Goal: Transaction & Acquisition: Purchase product/service

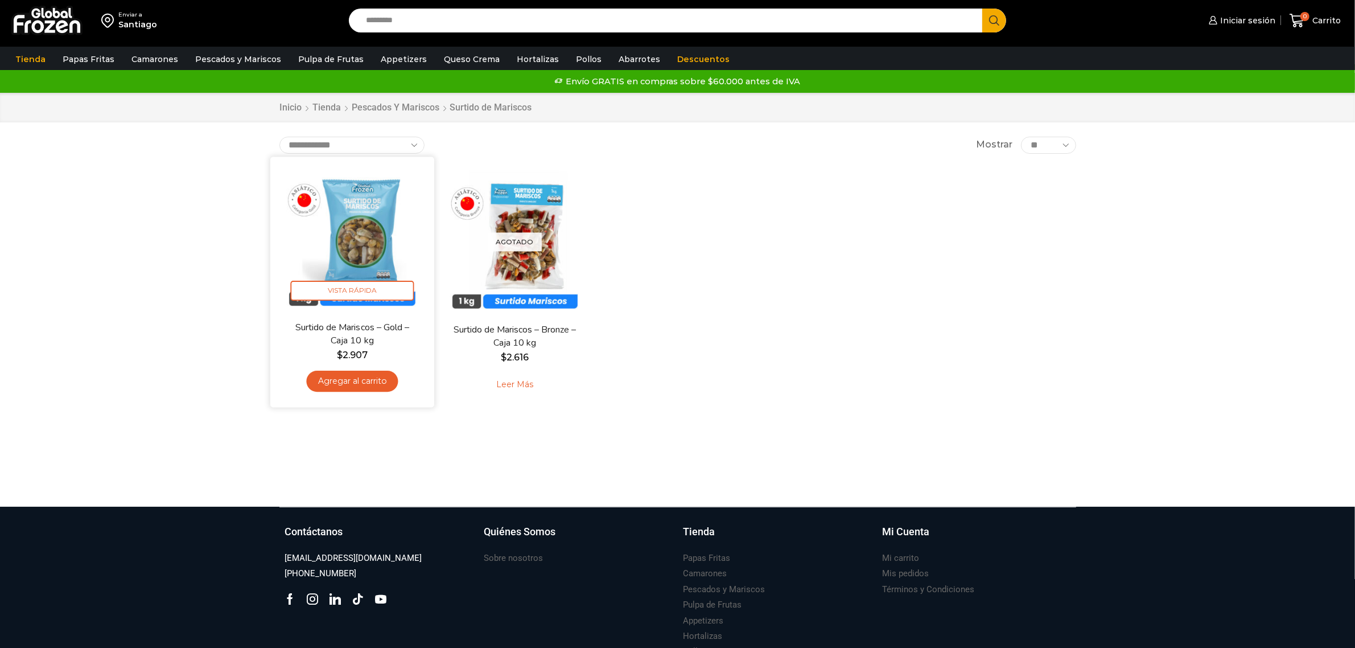
click at [383, 242] on img at bounding box center [352, 238] width 147 height 147
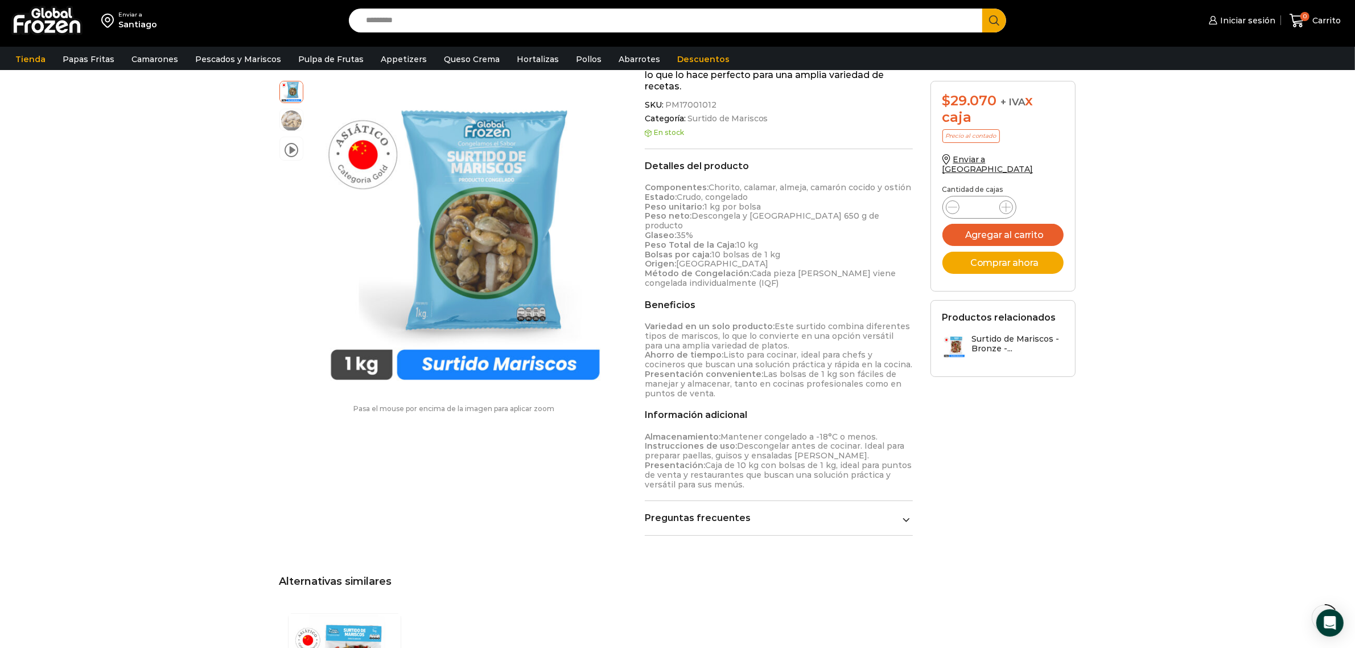
scroll to position [143, 0]
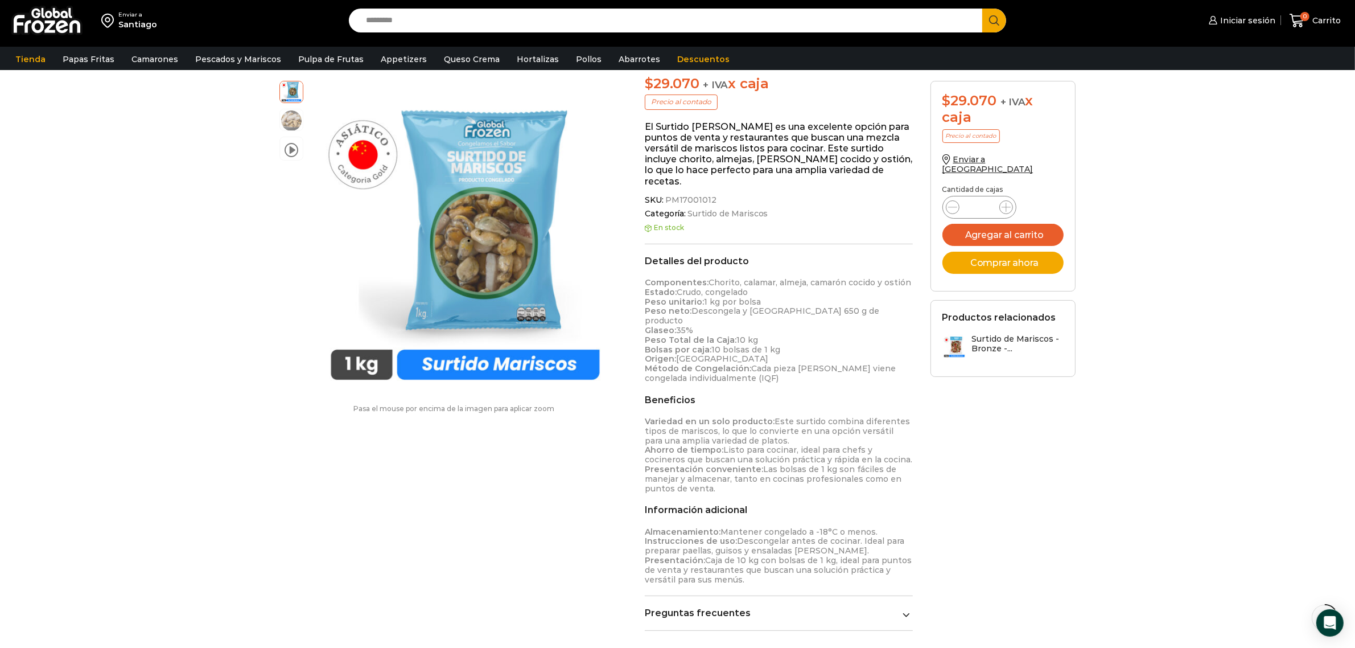
click at [994, 334] on h3 "Surtido de Mariscos - Bronze -..." at bounding box center [1018, 343] width 92 height 19
